Goal: Task Accomplishment & Management: Manage account settings

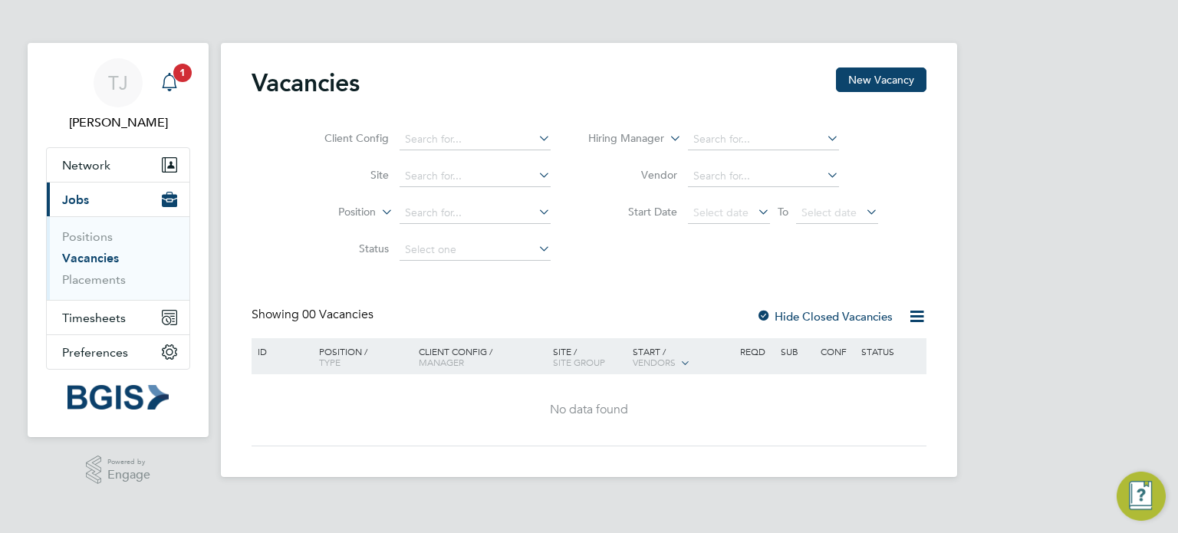
click at [168, 88] on icon "Main navigation" at bounding box center [169, 80] width 15 height 15
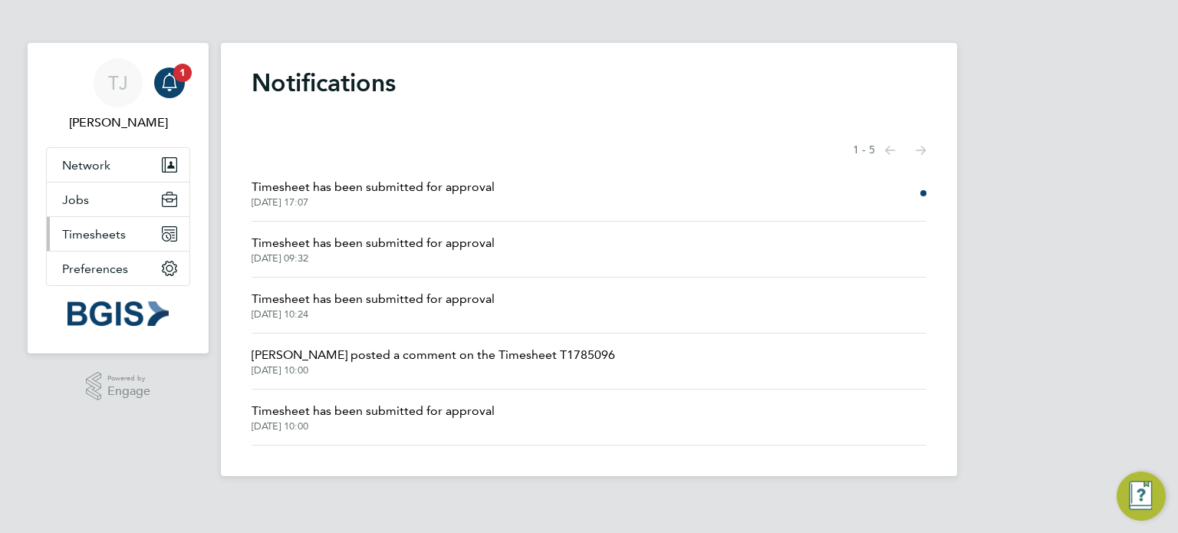
click at [94, 233] on span "Timesheets" at bounding box center [94, 234] width 64 height 15
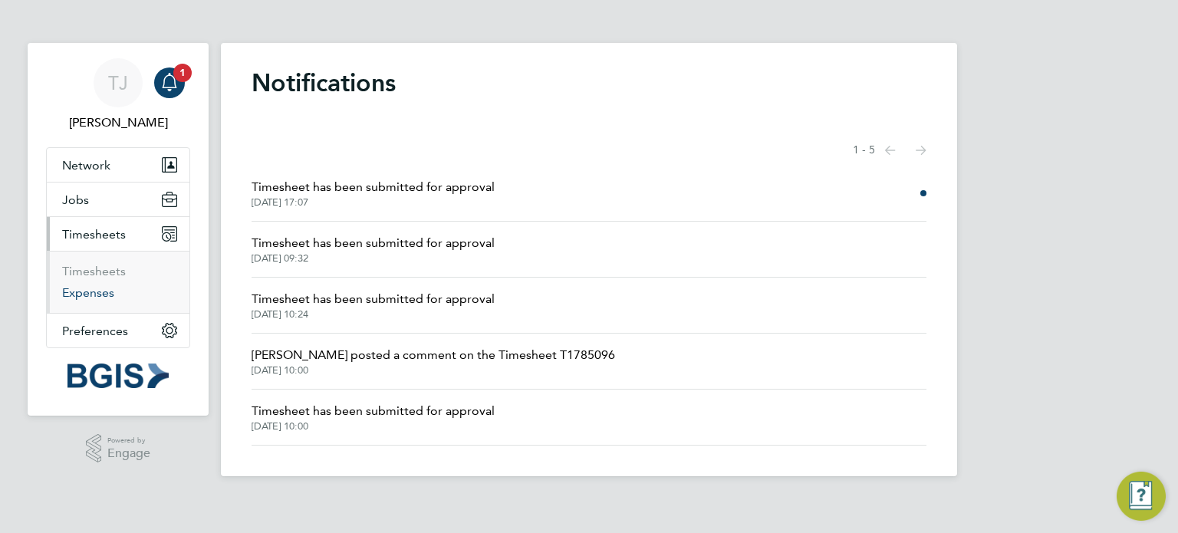
click at [94, 288] on link "Expenses" at bounding box center [88, 292] width 52 height 15
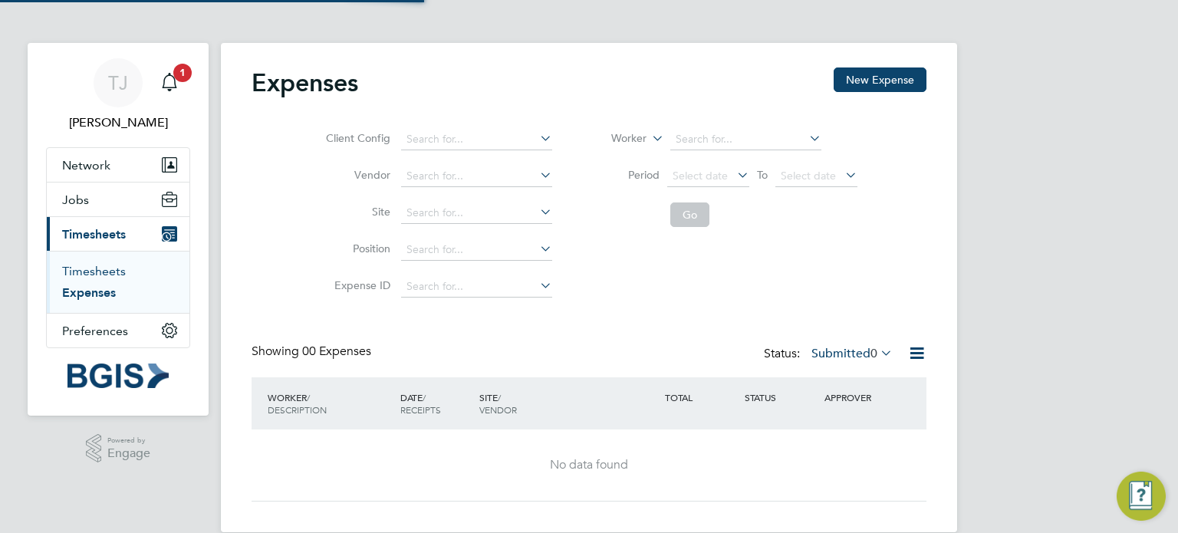
click at [91, 266] on link "Timesheets" at bounding box center [94, 271] width 64 height 15
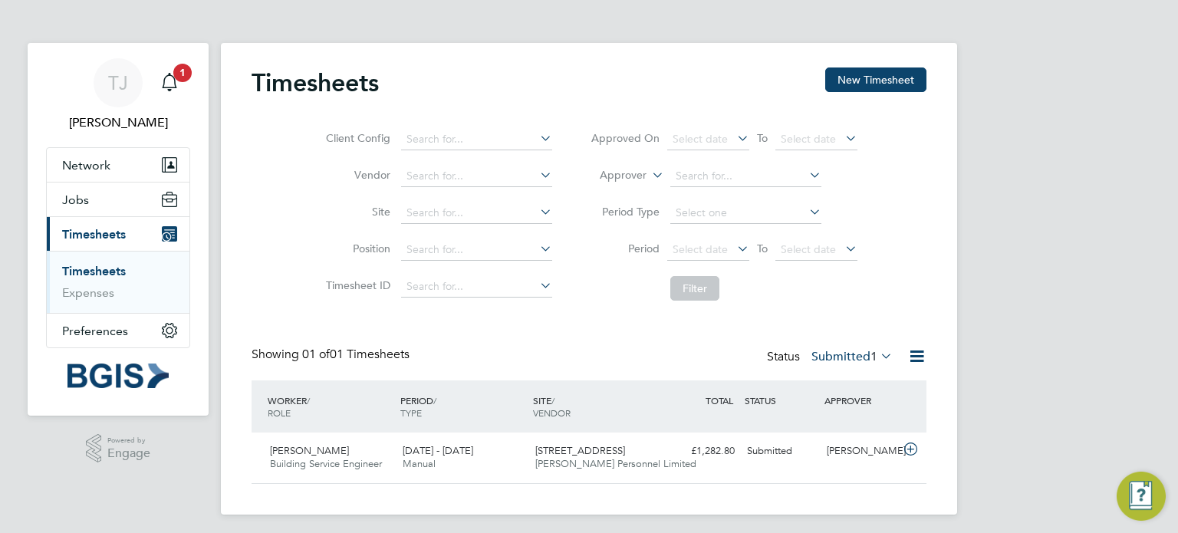
scroll to position [38, 133]
drag, startPoint x: 404, startPoint y: 447, endPoint x: 462, endPoint y: 445, distance: 57.6
click at [462, 445] on span "[DATE] - [DATE]" at bounding box center [438, 450] width 71 height 13
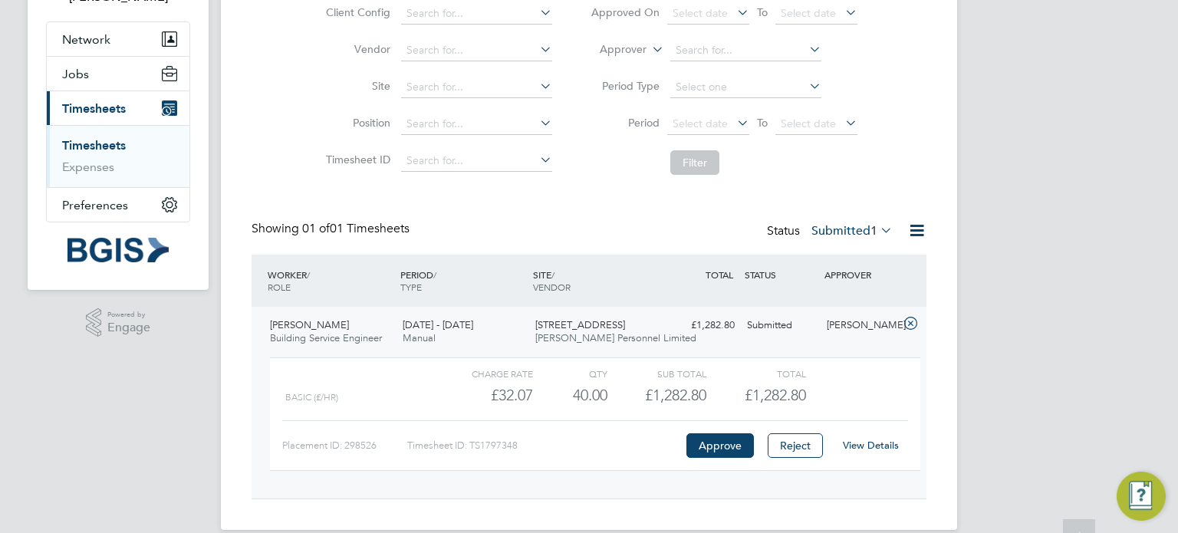
scroll to position [146, 0]
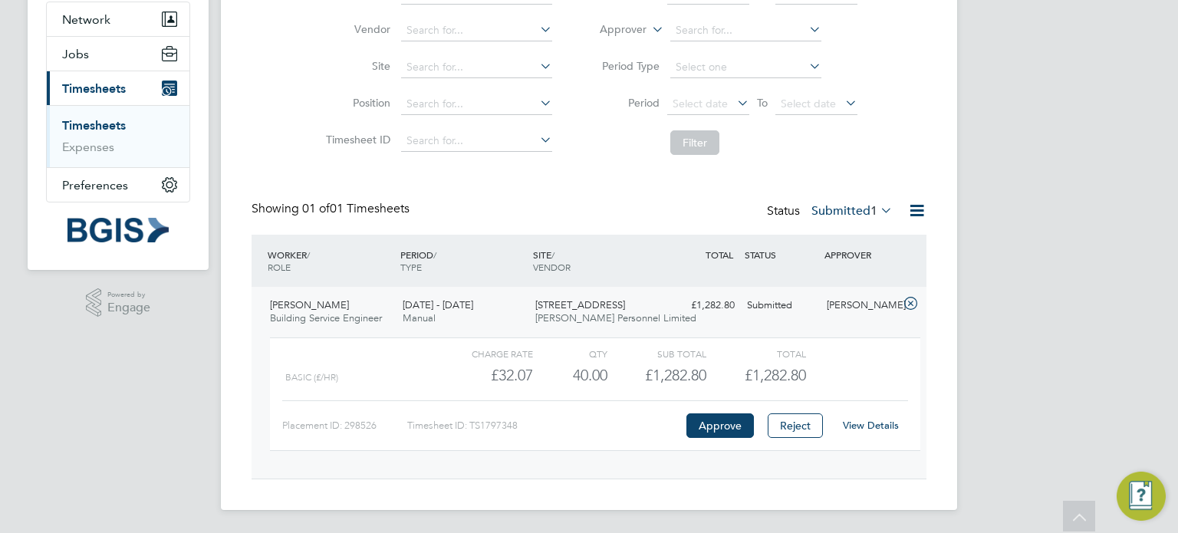
click at [870, 429] on link "View Details" at bounding box center [871, 425] width 56 height 13
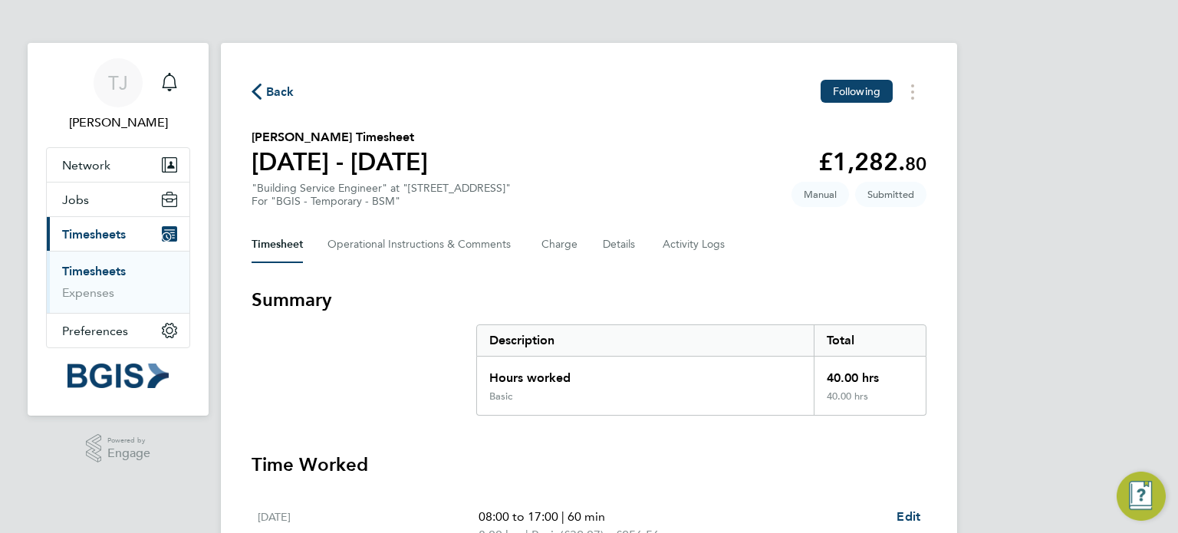
drag, startPoint x: 255, startPoint y: 133, endPoint x: 463, endPoint y: 163, distance: 210.9
click at [463, 163] on section "Harry Shaw's Timesheet 04 - 10 Aug 2025 £1,282. 80 "Building Service Engineer" …" at bounding box center [589, 168] width 675 height 80
copy div "Harry Shaw's Timesheet 04 - 10 Aug 2025"
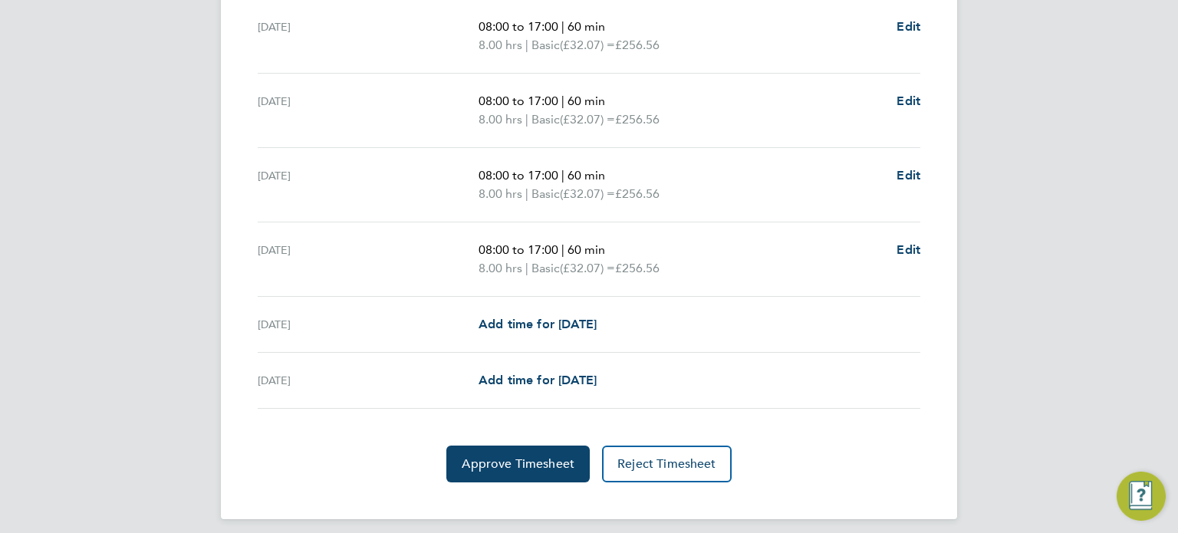
scroll to position [573, 0]
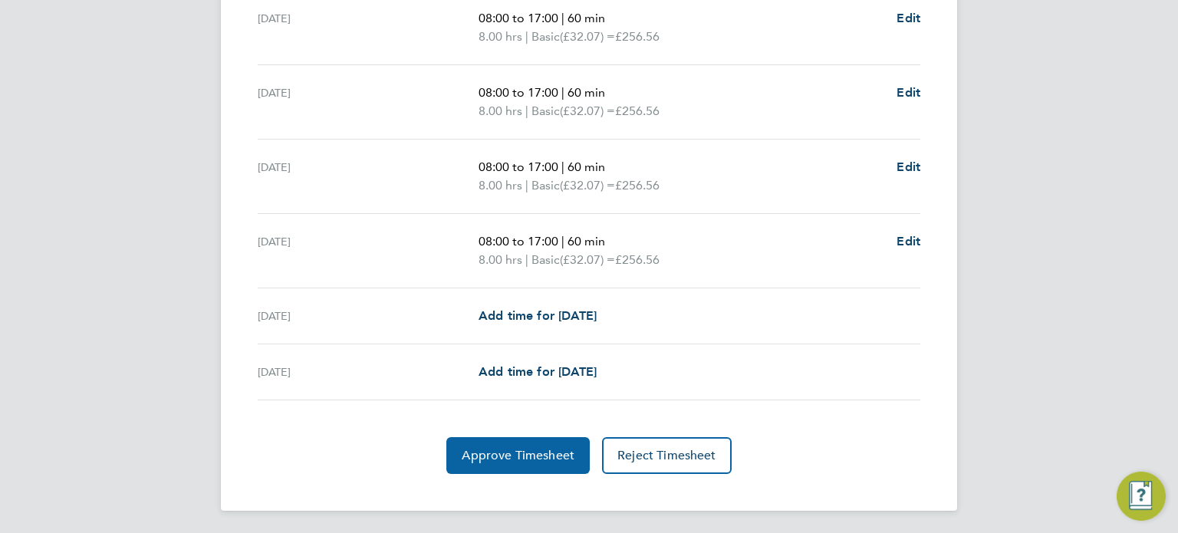
click at [511, 449] on span "Approve Timesheet" at bounding box center [518, 455] width 113 height 15
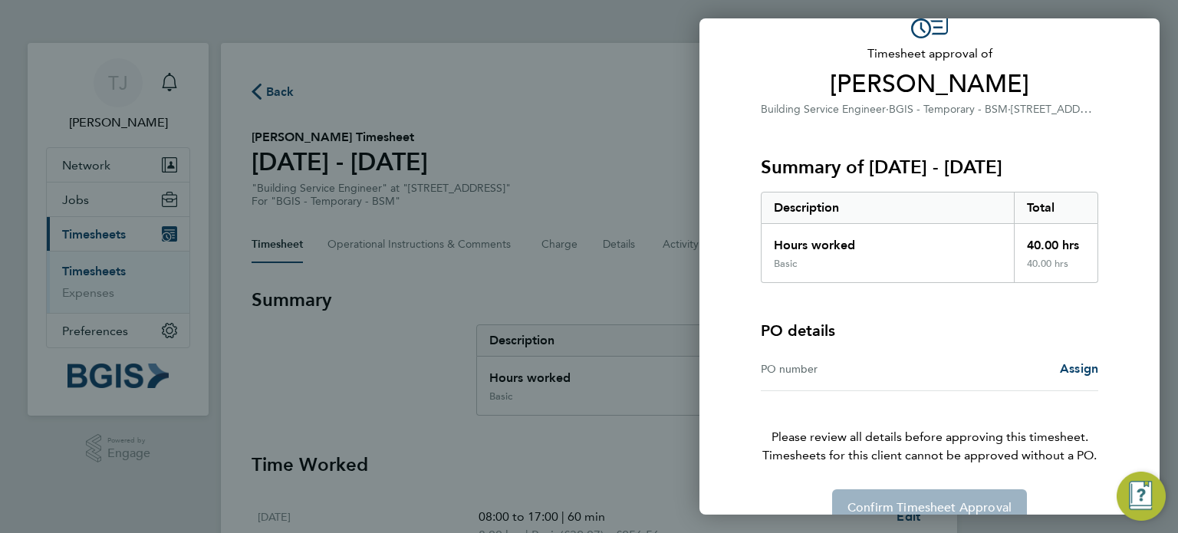
scroll to position [114, 0]
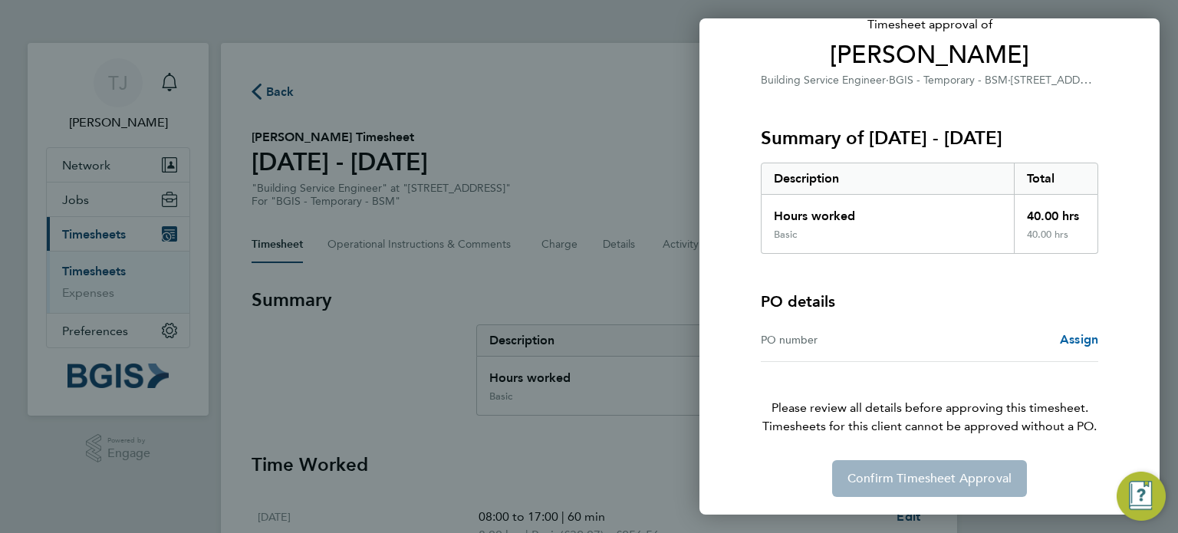
click at [1060, 339] on span "Assign" at bounding box center [1079, 339] width 38 height 15
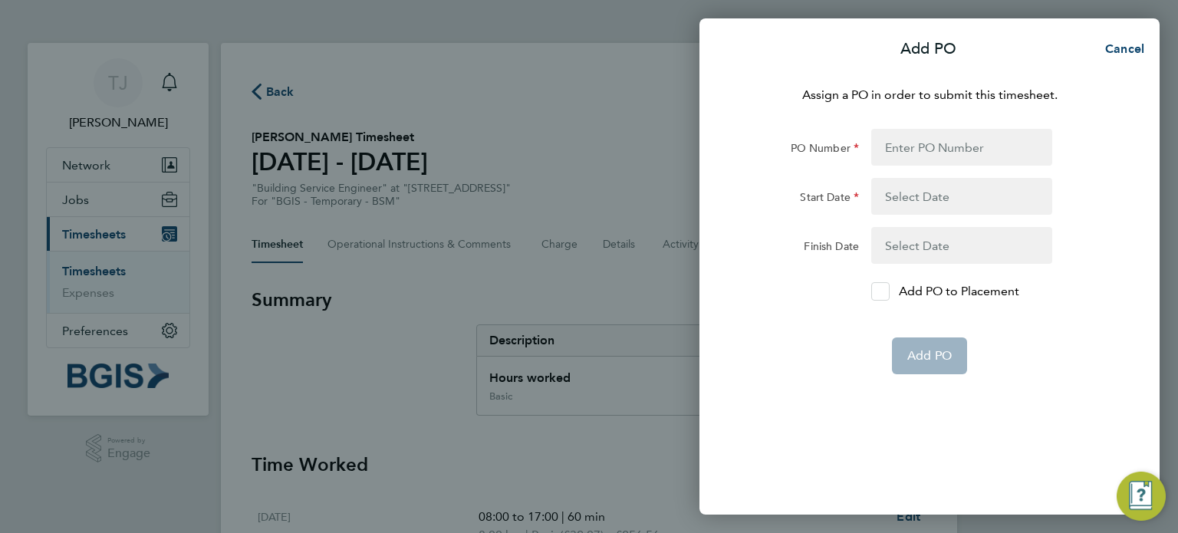
click at [882, 293] on icon at bounding box center [881, 292] width 12 height 10
click at [886, 292] on input "Add PO to Placement" at bounding box center [886, 292] width 0 height 0
click at [939, 199] on button "button" at bounding box center [961, 196] width 181 height 37
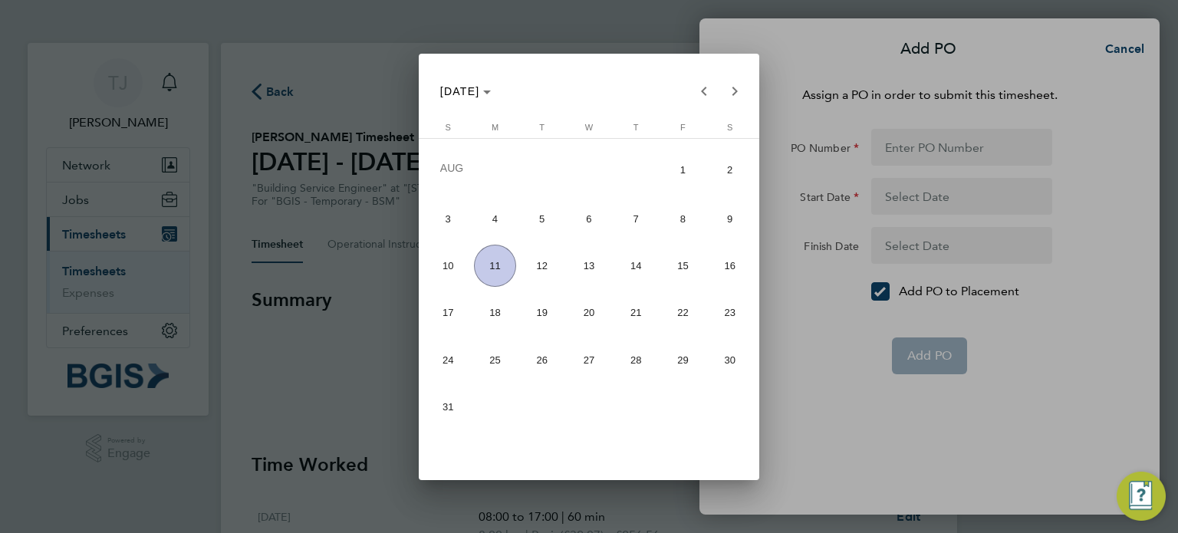
click at [491, 231] on span "4" at bounding box center [495, 219] width 42 height 42
type input "04 Aug 25"
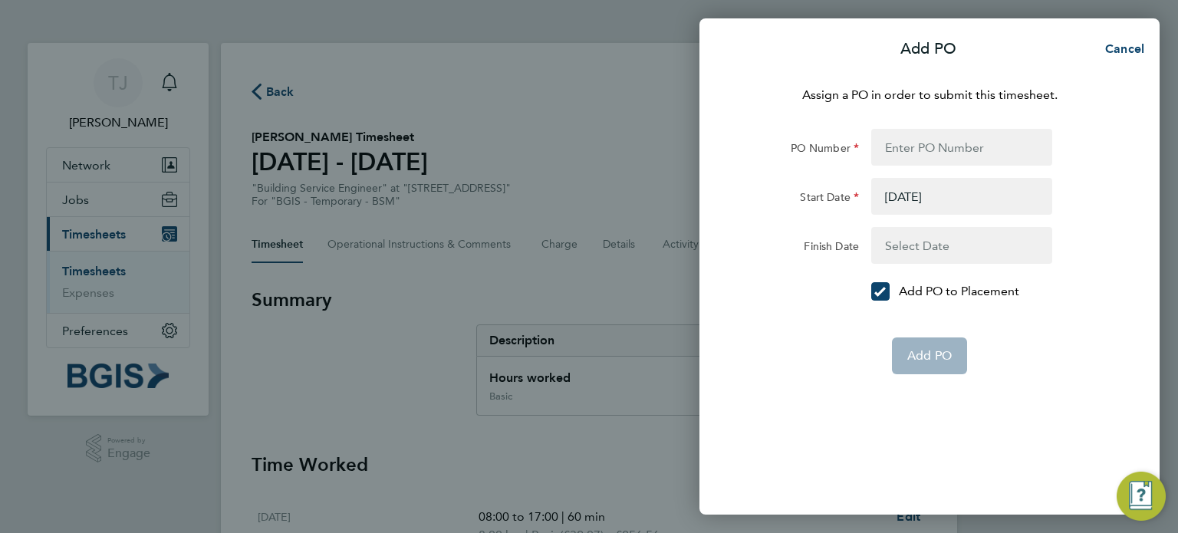
click at [951, 245] on button "button" at bounding box center [961, 245] width 181 height 37
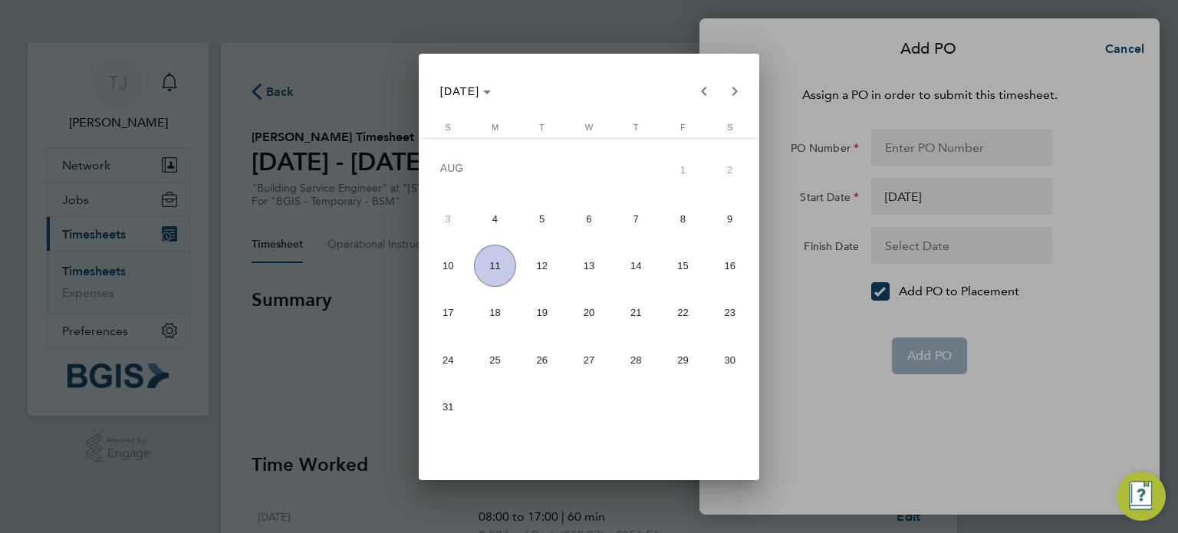
click at [683, 220] on span "8" at bounding box center [683, 219] width 42 height 42
type input "08 Aug 25"
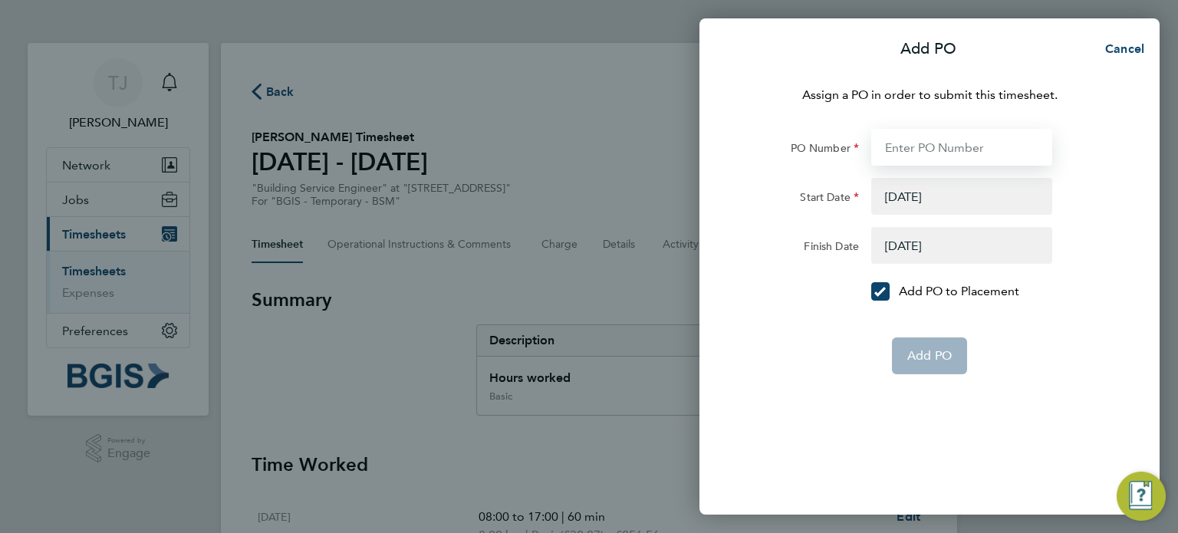
click at [904, 135] on input "PO Number" at bounding box center [961, 147] width 181 height 37
click at [909, 149] on input "PO Number" at bounding box center [961, 147] width 181 height 37
paste input "Purchase Order - 0000011860"
type input "Purchase Order - 0000011860"
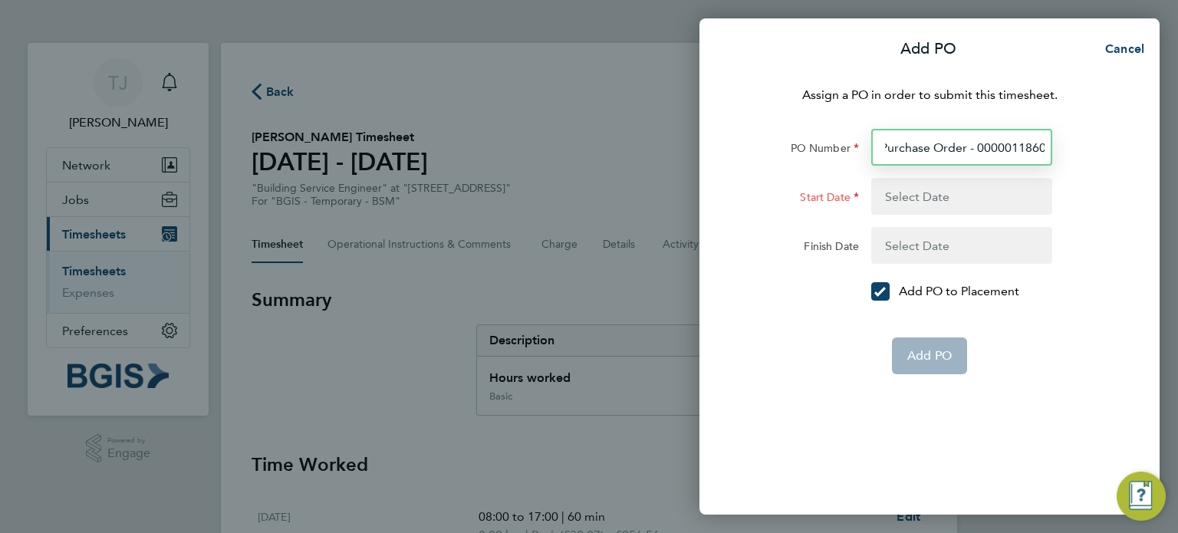
type input "Purchase Order - 0000011860"
click at [900, 200] on button "button" at bounding box center [961, 196] width 181 height 37
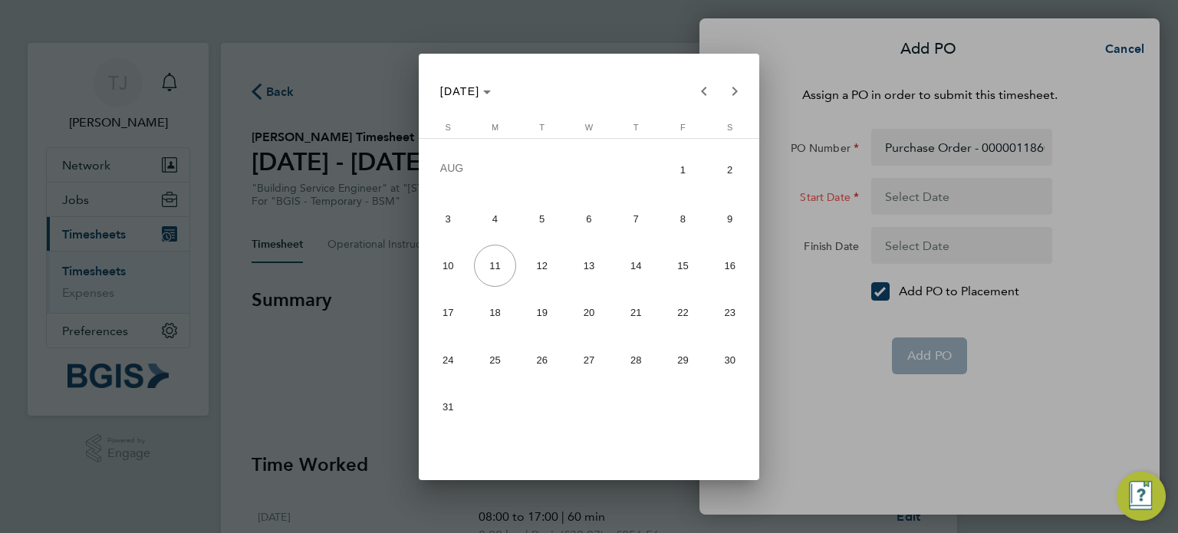
click at [493, 219] on span "4" at bounding box center [495, 219] width 42 height 42
type input "04 Aug 25"
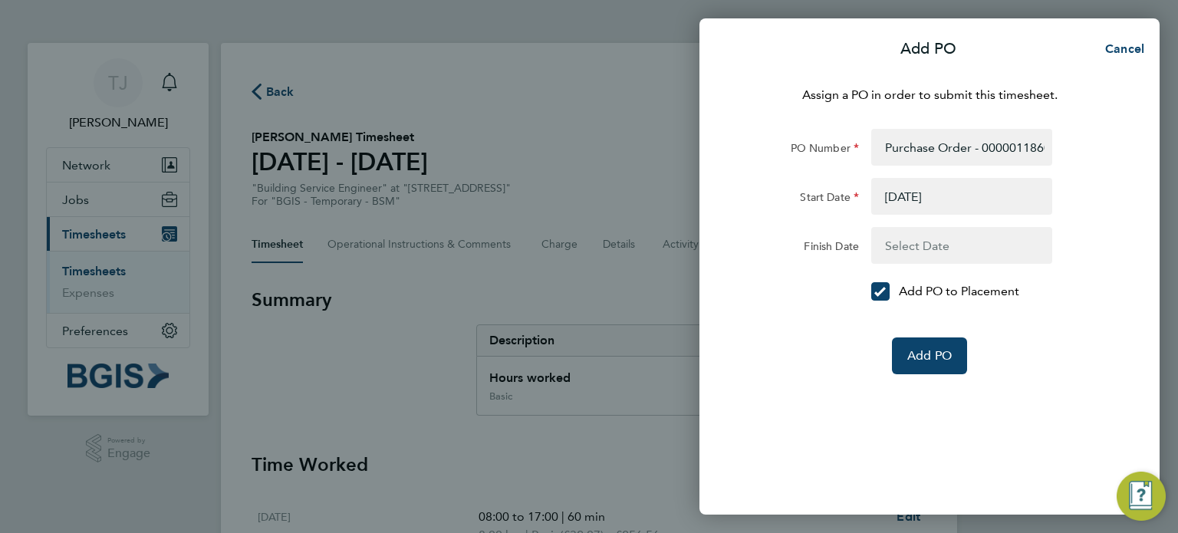
click at [912, 244] on button "button" at bounding box center [961, 245] width 181 height 37
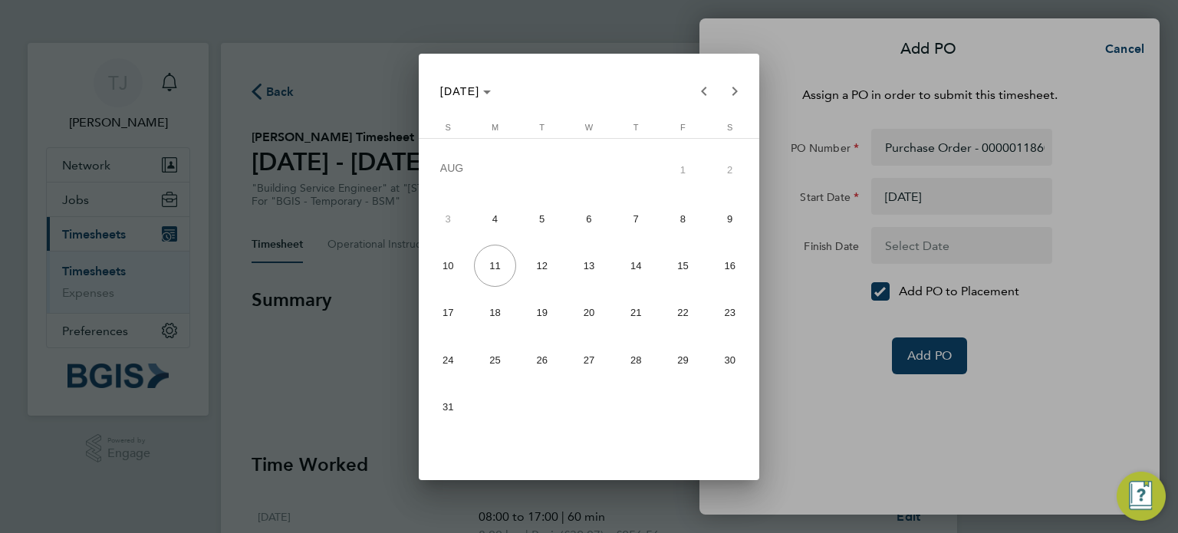
click at [691, 217] on span "8" at bounding box center [683, 219] width 42 height 42
type input "08 Aug 25"
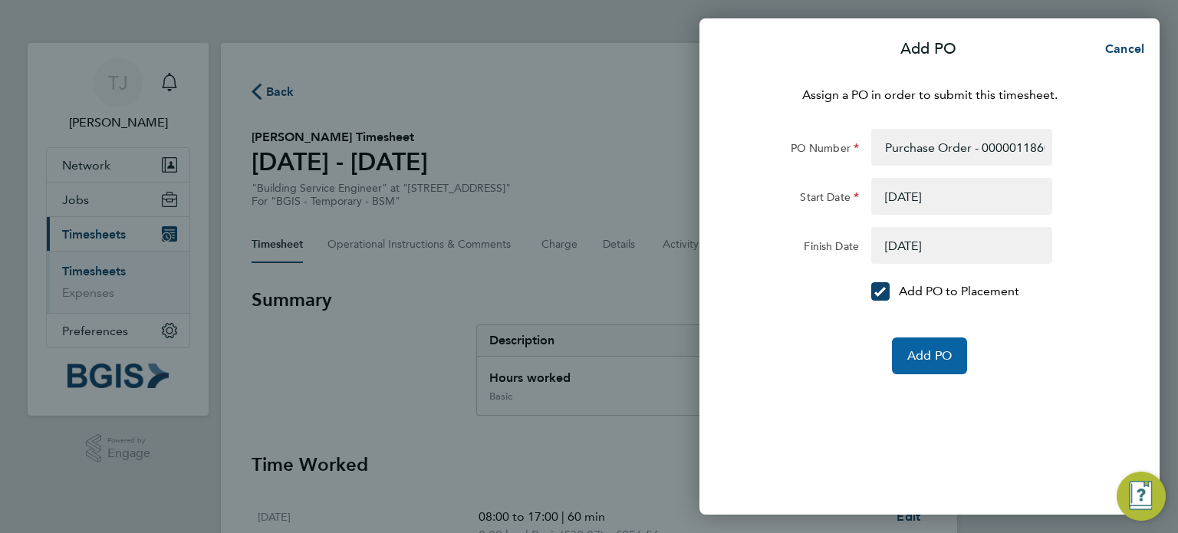
click at [939, 349] on span "Add PO" at bounding box center [930, 355] width 44 height 15
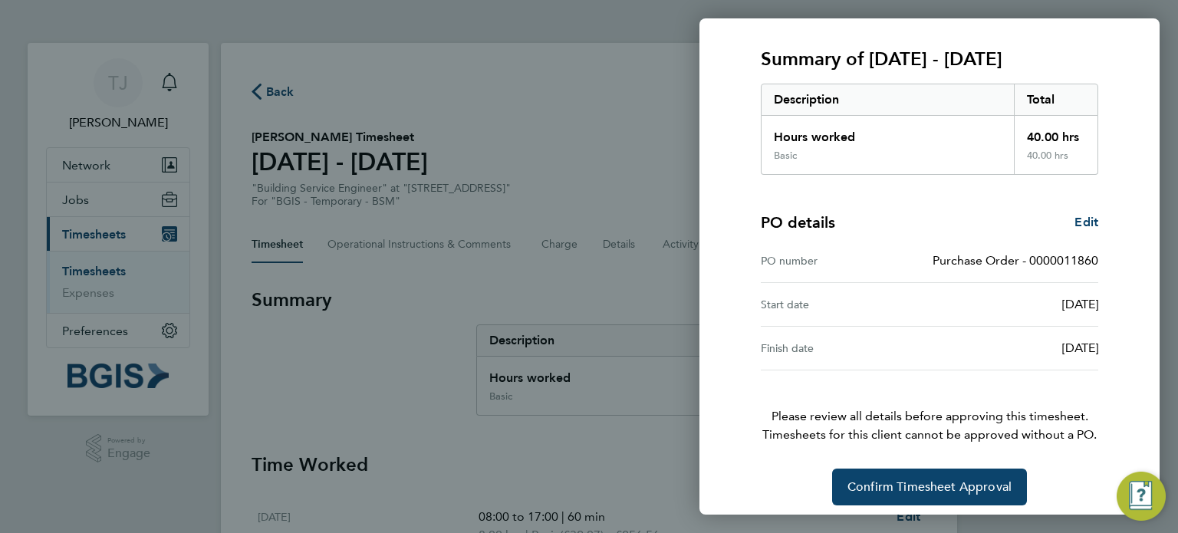
scroll to position [200, 0]
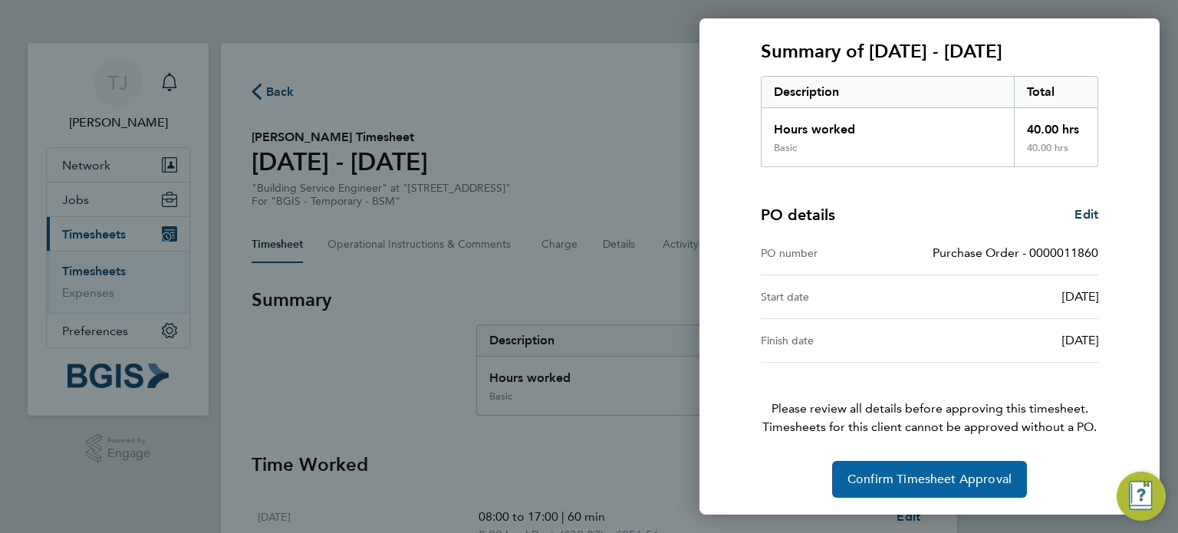
click at [957, 483] on span "Confirm Timesheet Approval" at bounding box center [930, 479] width 164 height 15
